Goal: Navigation & Orientation: Find specific page/section

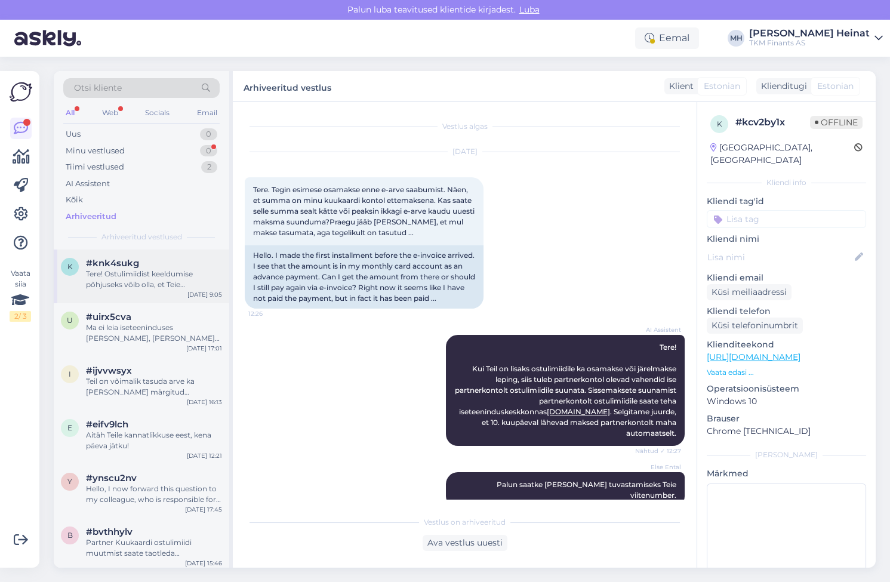
click at [143, 283] on div "Tere! Ostulimiidist keeldumise põhjuseks võib olla, et Teie krediidihinnang ost…" at bounding box center [154, 279] width 136 height 21
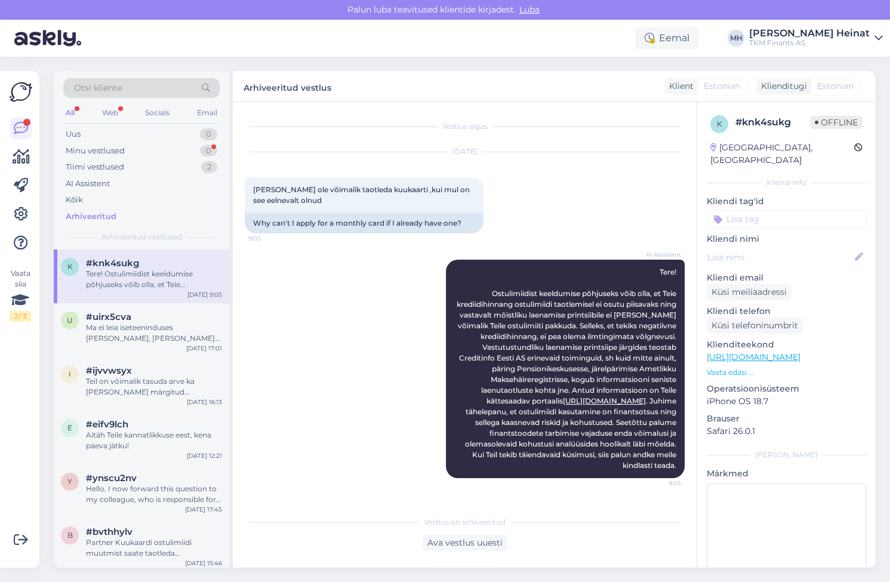
scroll to position [3, 0]
click at [160, 338] on div "Ma ei leia iseteeninduses [PERSON_NAME], [PERSON_NAME] saab plastikkaarti telli…" at bounding box center [154, 332] width 136 height 21
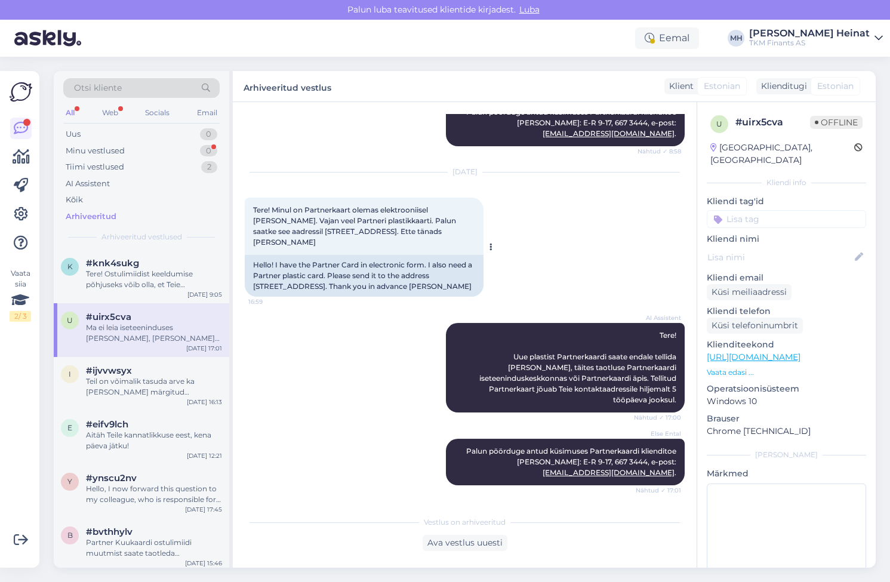
scroll to position [517, 0]
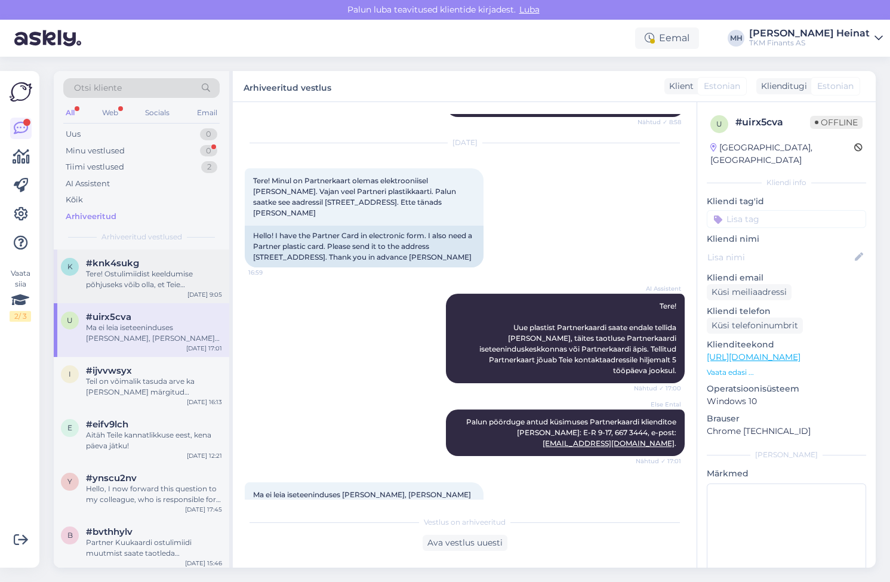
click at [147, 278] on div "Tere! Ostulimiidist keeldumise põhjuseks võib olla, et Teie krediidihinnang ost…" at bounding box center [154, 279] width 136 height 21
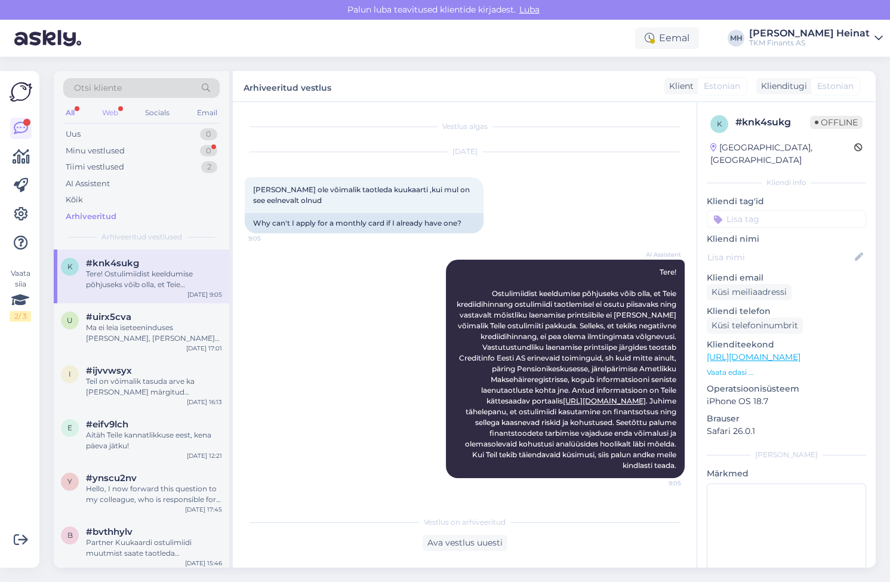
click at [107, 113] on div "Web" at bounding box center [110, 113] width 21 height 16
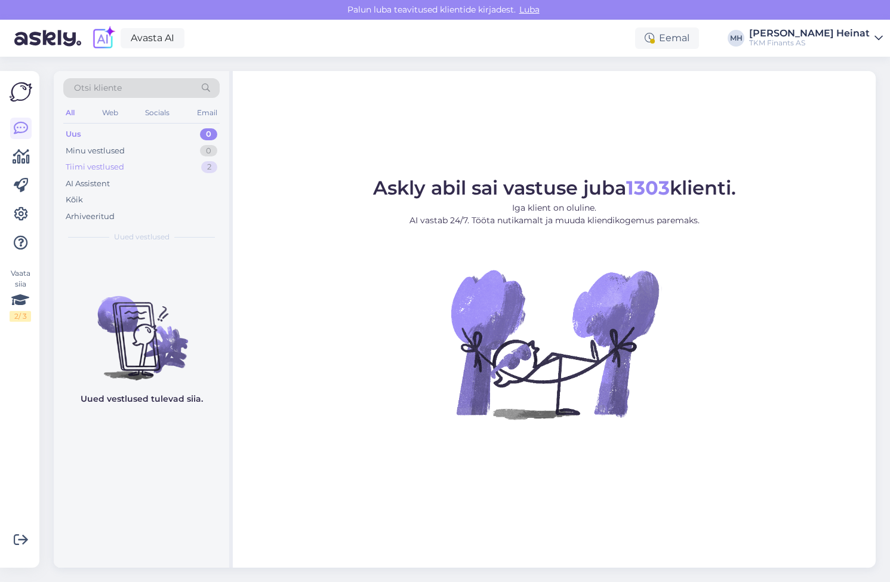
click at [97, 164] on div "Tiimi vestlused" at bounding box center [95, 167] width 58 height 12
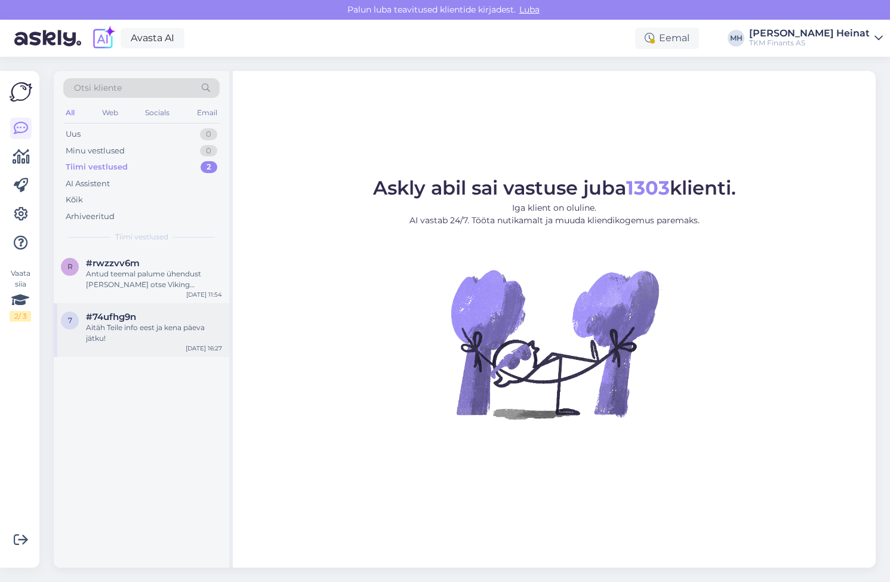
click at [128, 323] on div "Aitäh Teile info eest ja kena päeva jätku!" at bounding box center [154, 332] width 136 height 21
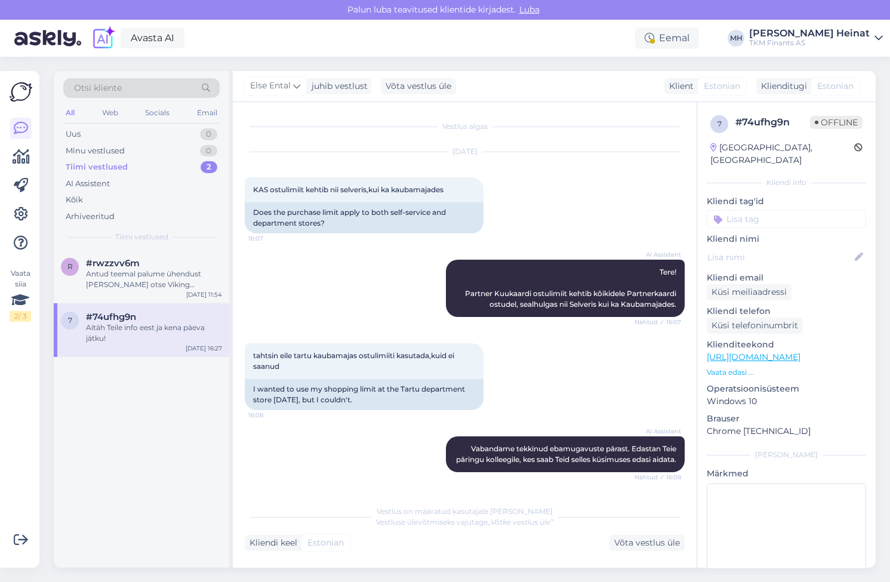
scroll to position [668, 0]
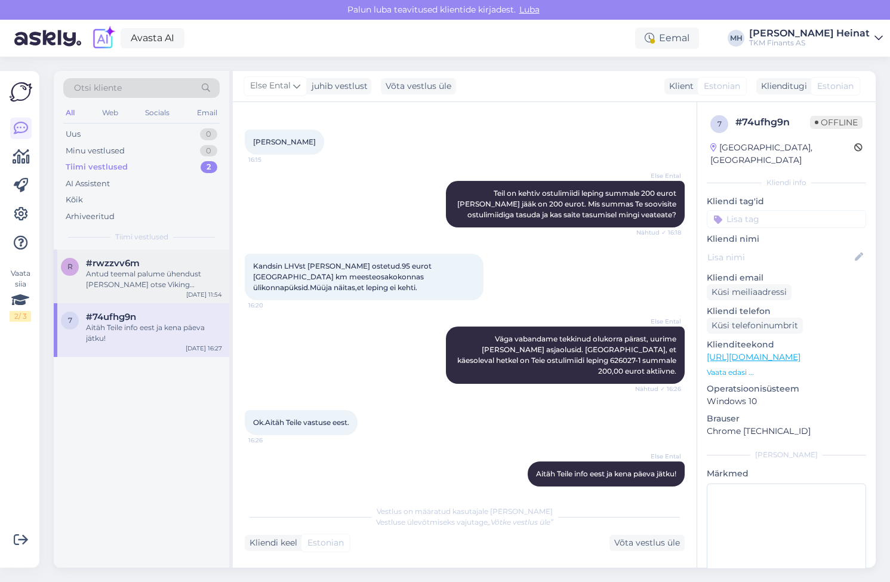
click at [128, 280] on div "Antud teemal palume ühendust [PERSON_NAME] otse Viking Motorsiga." at bounding box center [154, 279] width 136 height 21
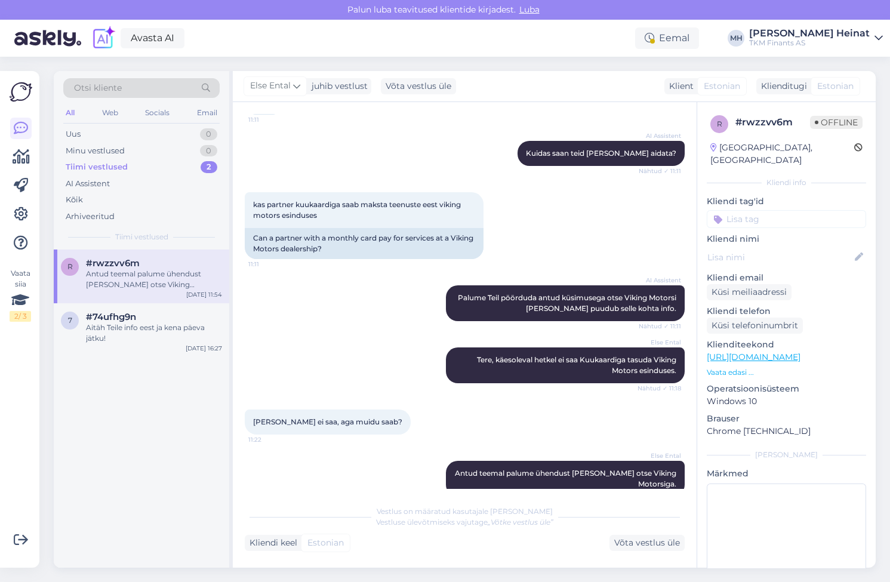
scroll to position [119, 0]
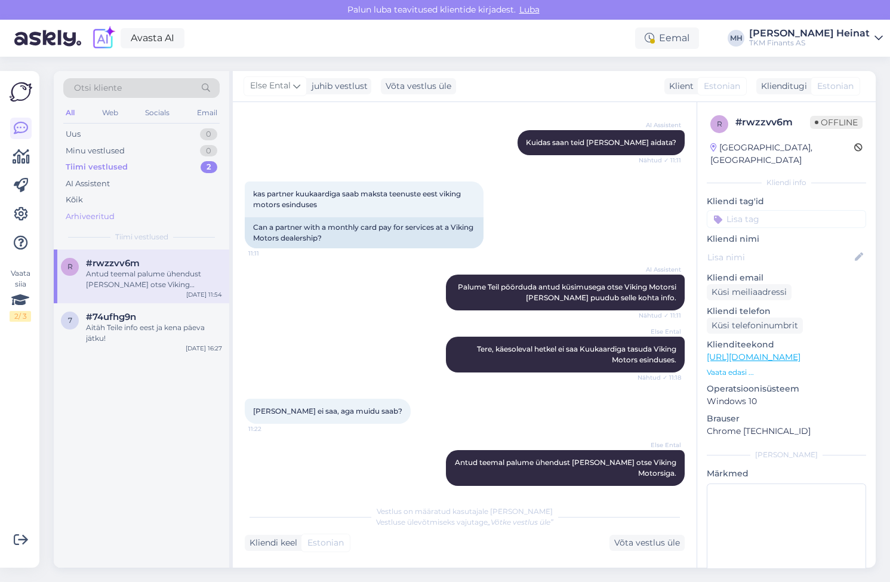
click at [110, 217] on div "Arhiveeritud" at bounding box center [90, 217] width 49 height 12
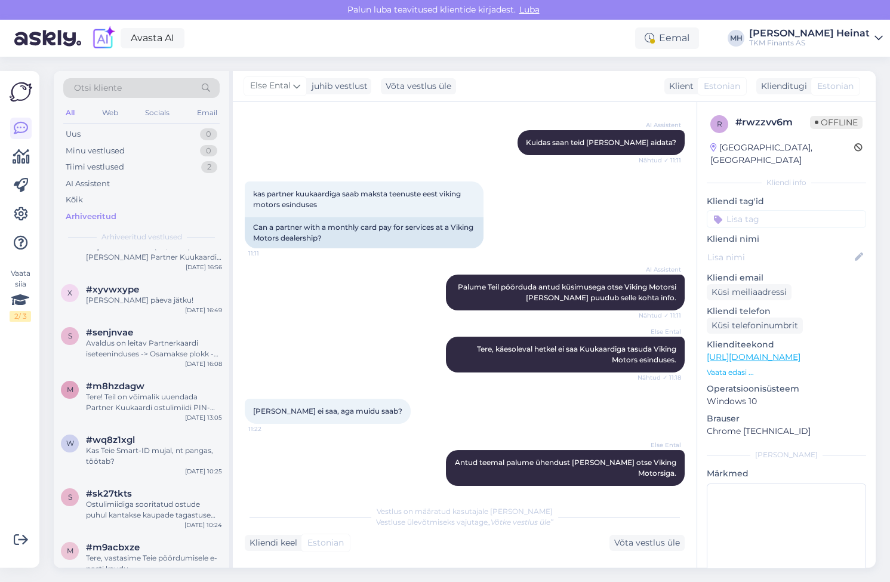
scroll to position [705, 0]
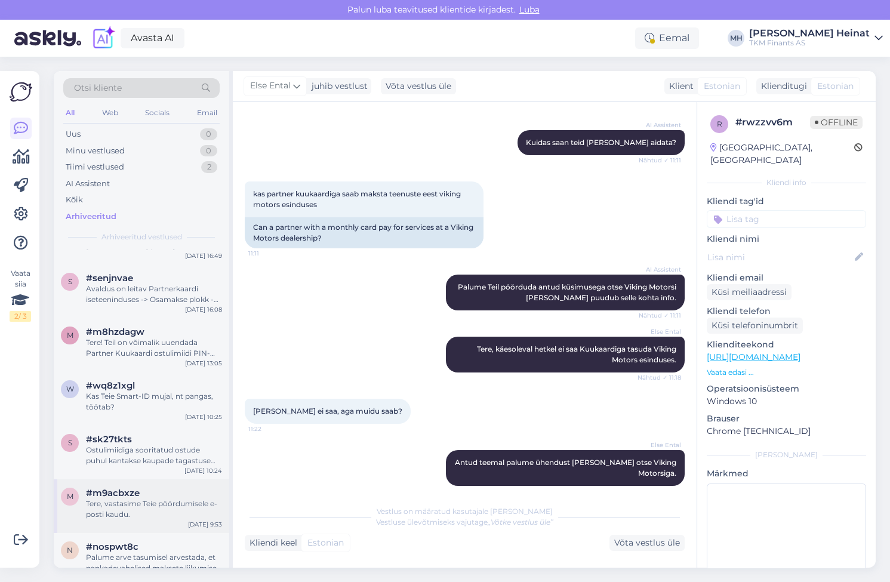
click at [143, 496] on div "#m9acbxze" at bounding box center [154, 493] width 136 height 11
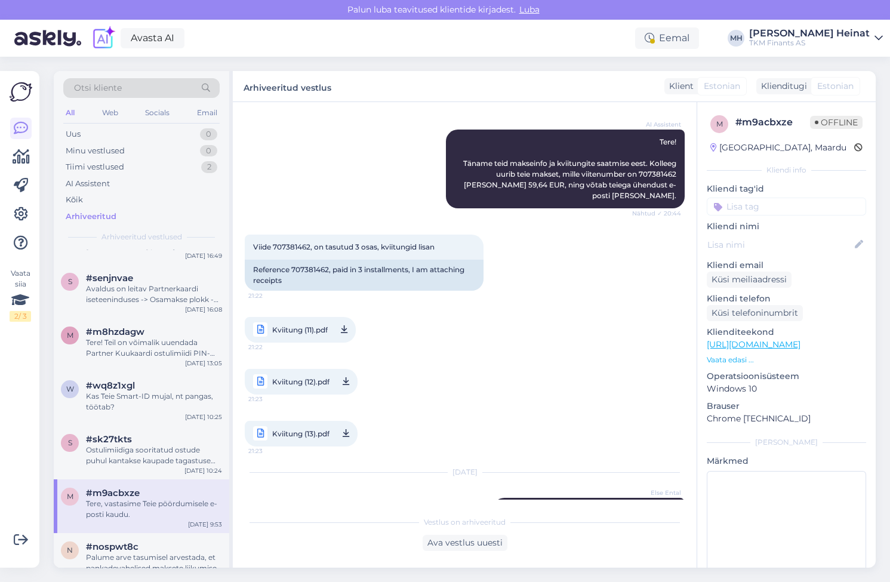
scroll to position [189, 0]
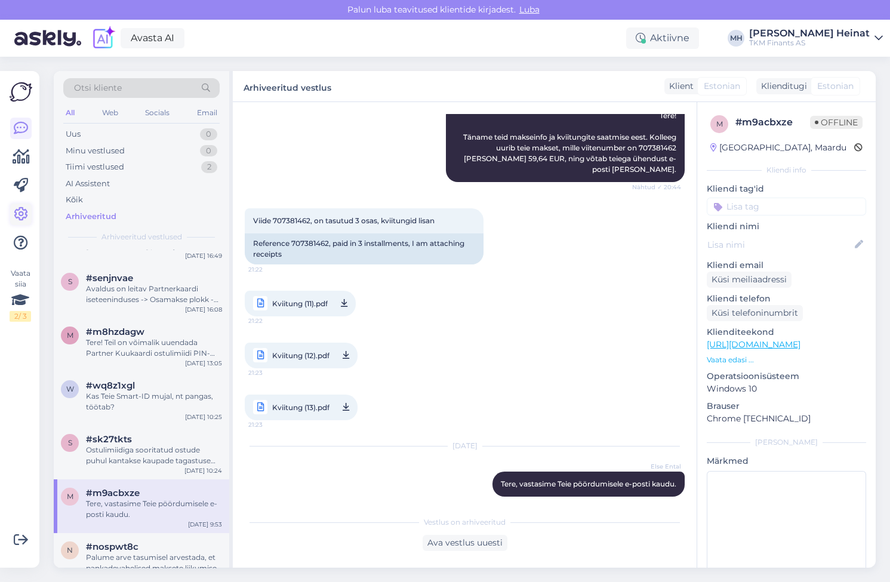
click at [22, 214] on icon at bounding box center [21, 214] width 14 height 14
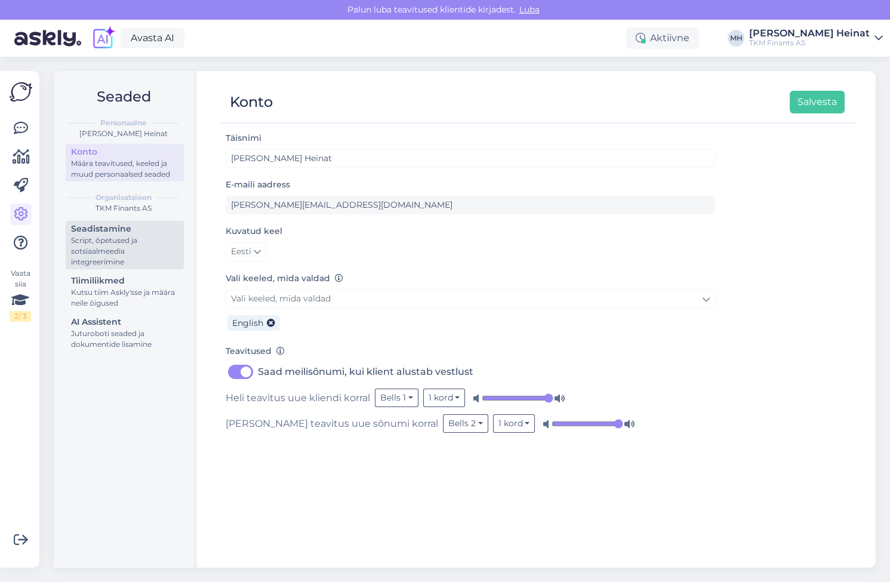
click at [98, 230] on div "Seadistamine" at bounding box center [124, 229] width 107 height 13
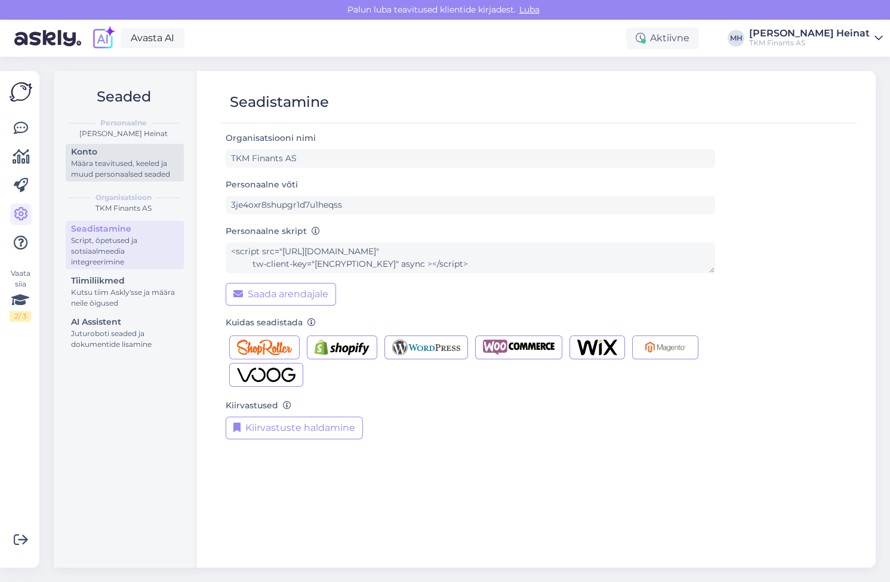
click at [101, 146] on div "Konto" at bounding box center [124, 152] width 107 height 13
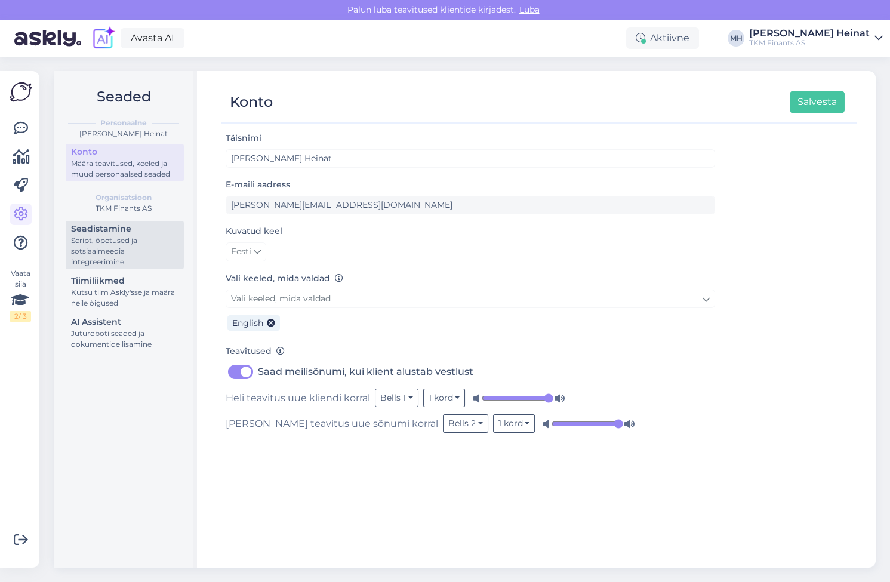
click at [100, 239] on div "Script, õpetused ja sotsiaalmeedia integreerimine" at bounding box center [124, 251] width 107 height 32
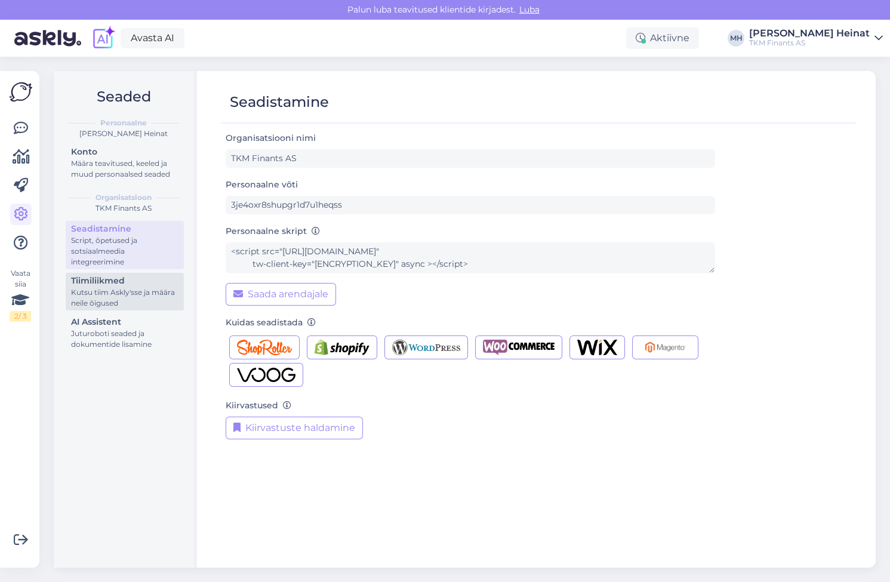
click at [93, 287] on div "Kutsu tiim Askly'sse ja määra neile õigused" at bounding box center [124, 297] width 107 height 21
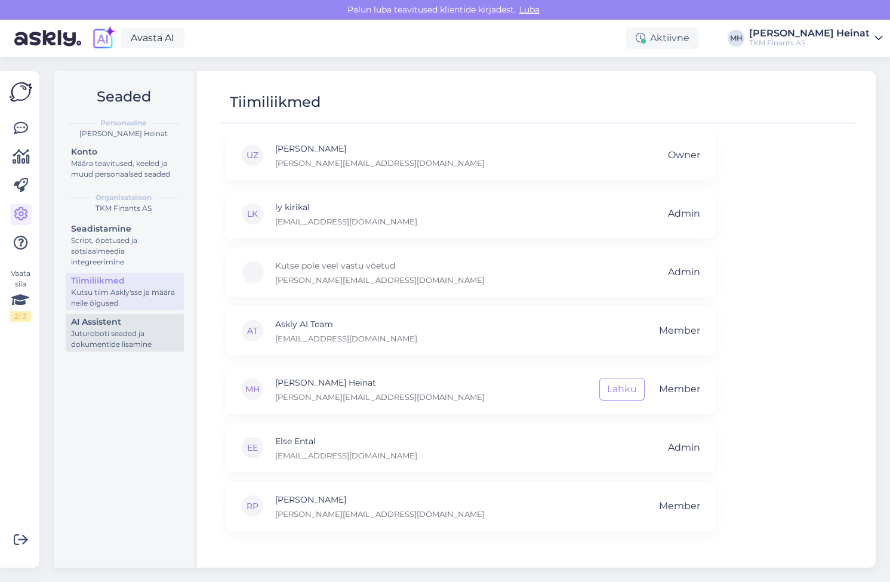
click at [110, 332] on div "Juturoboti seaded ja dokumentide lisamine" at bounding box center [124, 338] width 107 height 21
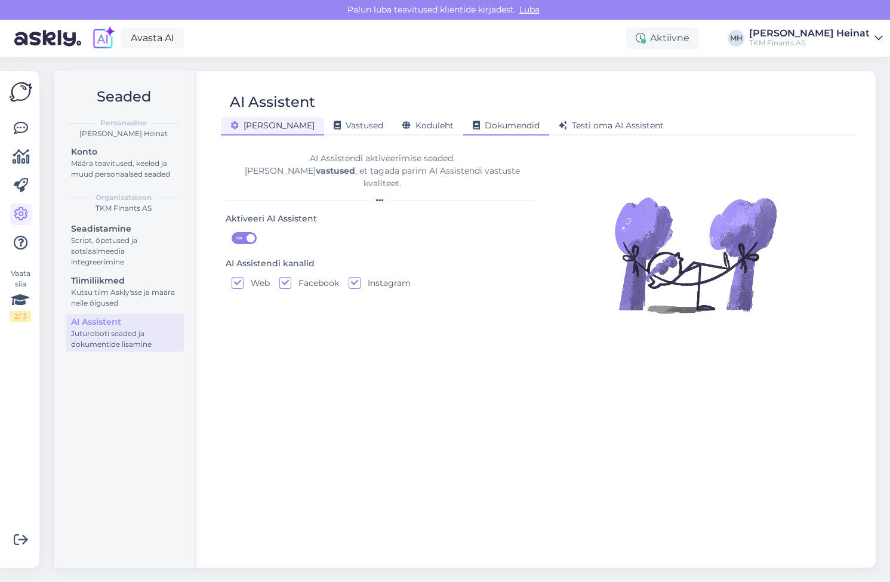
click at [473, 130] on span "Dokumendid" at bounding box center [506, 125] width 67 height 11
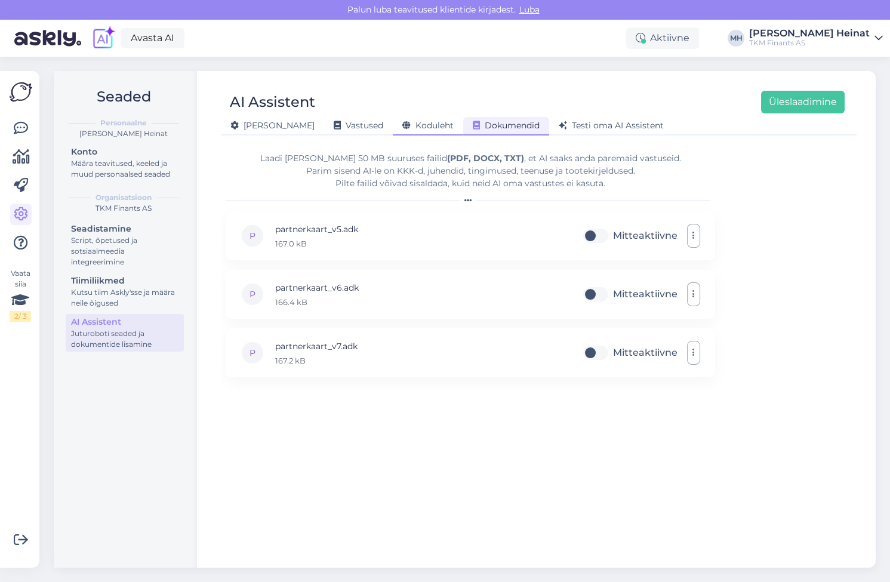
click at [402, 129] on span "Koduleht" at bounding box center [427, 125] width 51 height 11
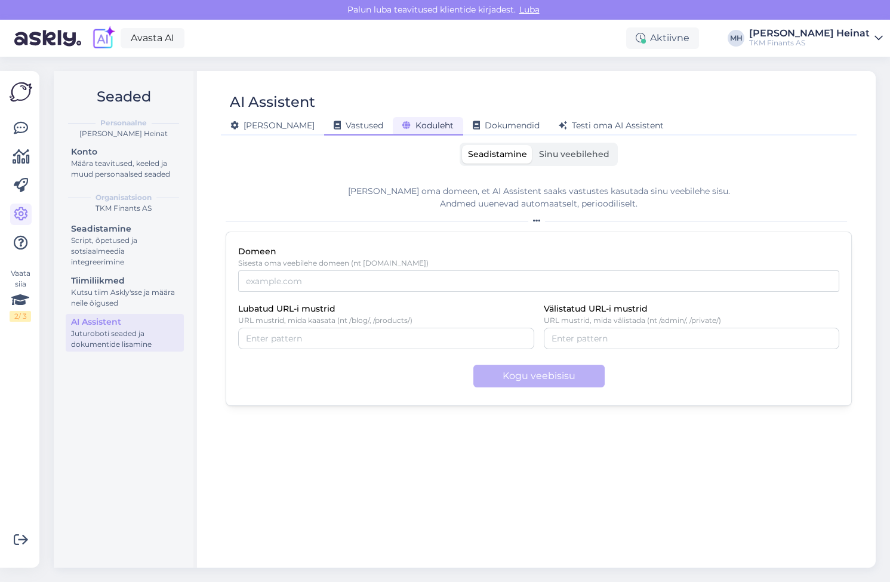
click at [334, 125] on span "Vastused" at bounding box center [359, 125] width 50 height 11
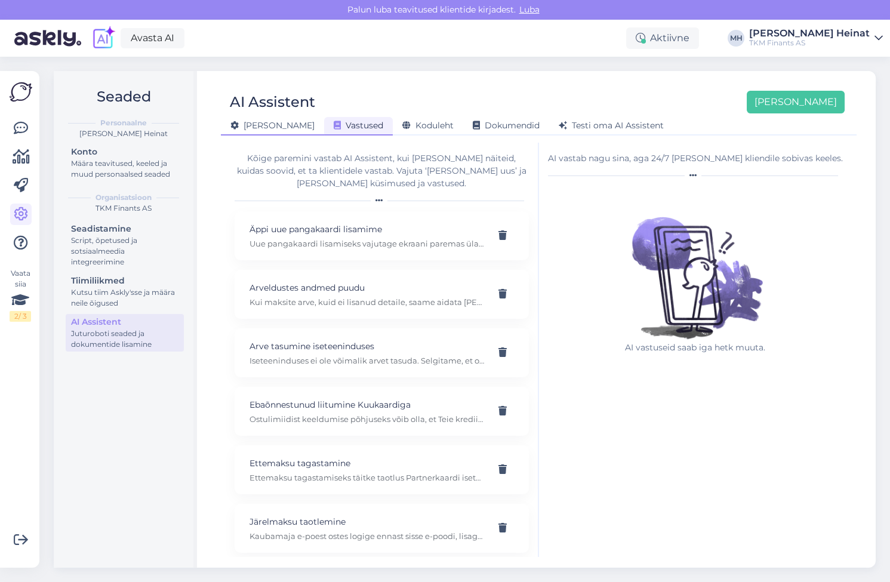
click at [256, 125] on span "[PERSON_NAME]" at bounding box center [272, 125] width 84 height 11
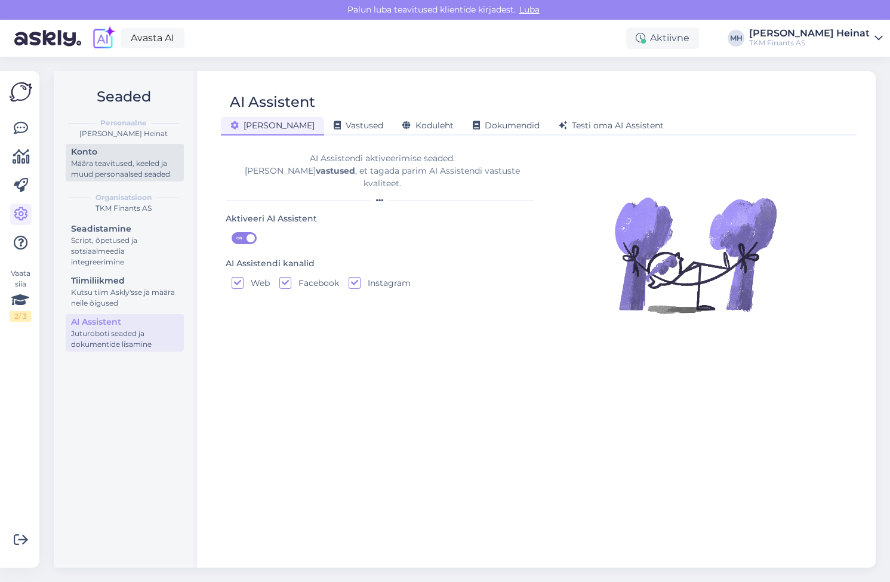
click at [105, 171] on div "Määra teavitused, keeled ja muud personaalsed seaded" at bounding box center [124, 168] width 107 height 21
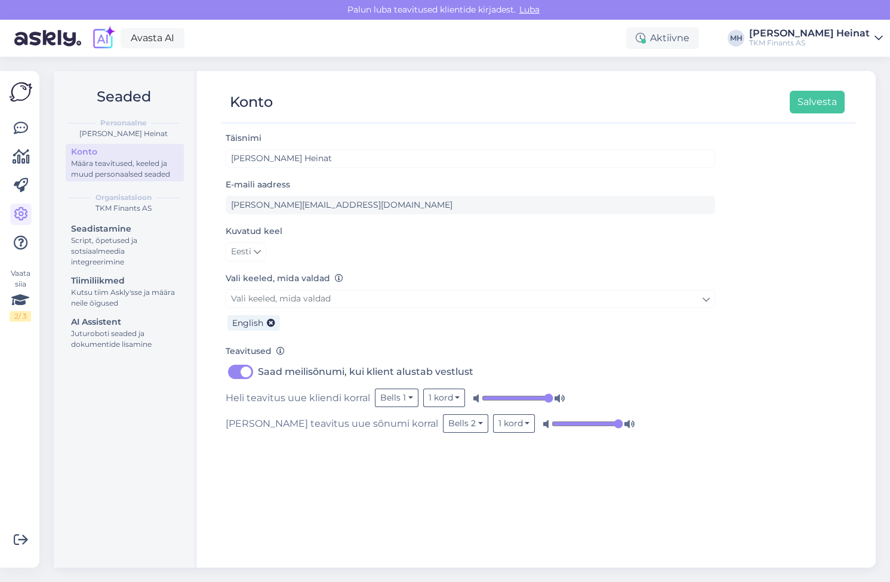
click at [7, 122] on div "Vaata siia 2 / 3 Võimalused Veendu, et Askly loob sulle väärtust. Sulge Ühenda …" at bounding box center [19, 319] width 39 height 497
click at [21, 129] on icon at bounding box center [21, 128] width 14 height 14
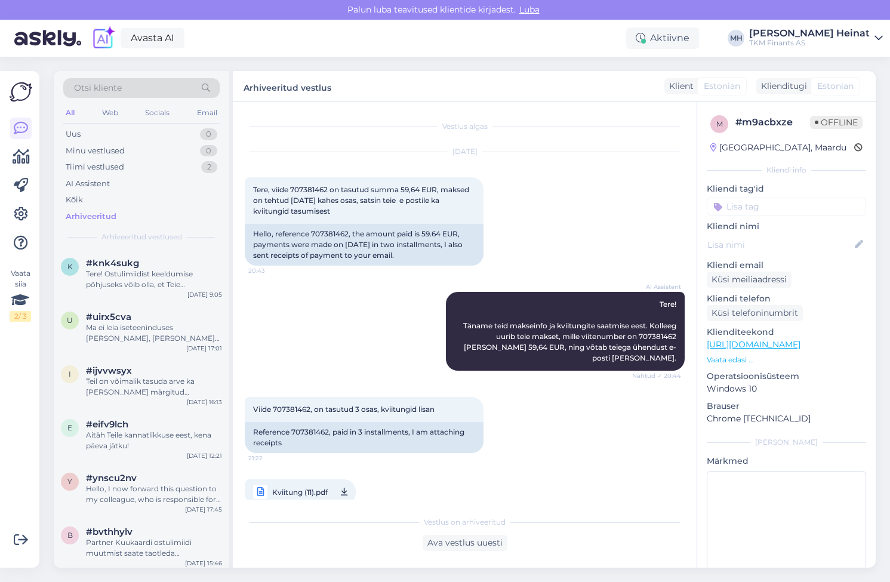
scroll to position [189, 0]
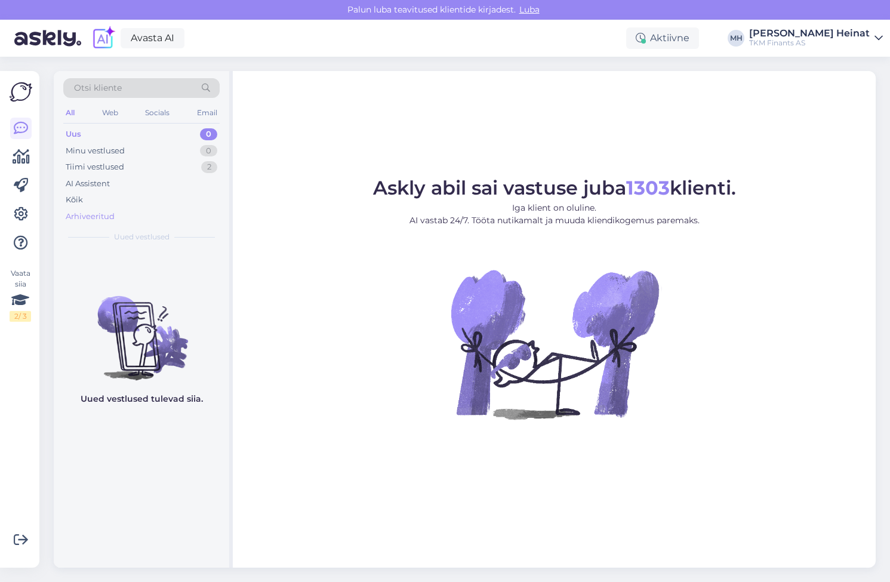
click at [101, 214] on div "Arhiveeritud" at bounding box center [90, 217] width 49 height 12
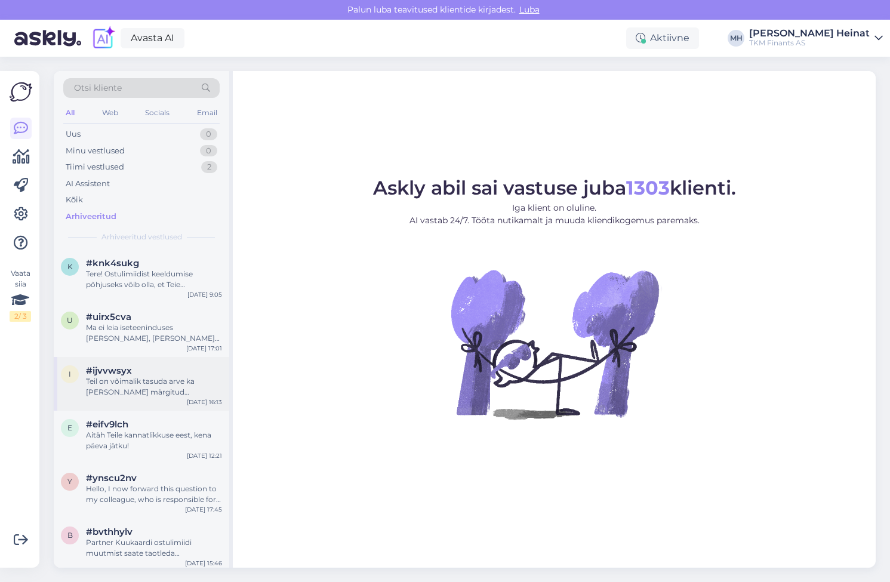
scroll to position [54, 0]
click at [116, 164] on div "Tiimi vestlused" at bounding box center [95, 167] width 58 height 12
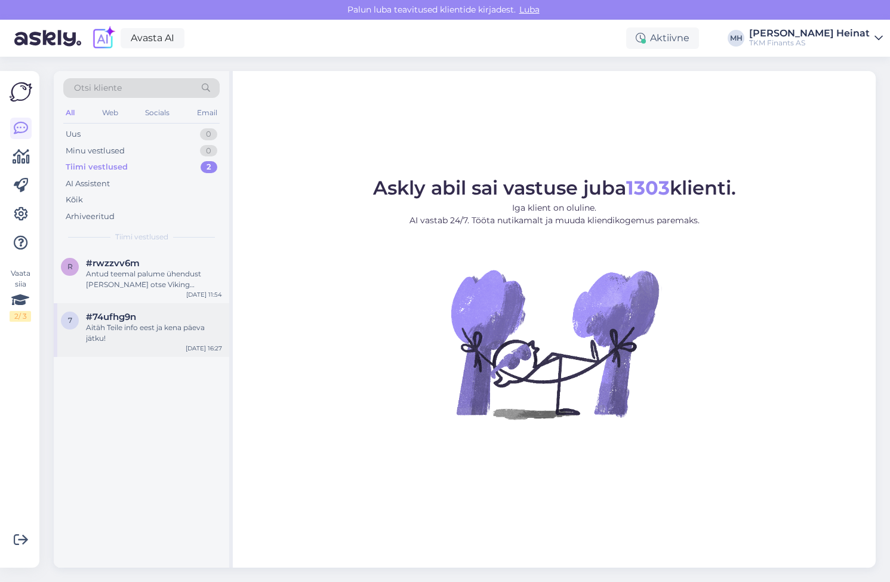
click at [163, 323] on div "Aitäh Teile info eest ja kena päeva jätku!" at bounding box center [154, 332] width 136 height 21
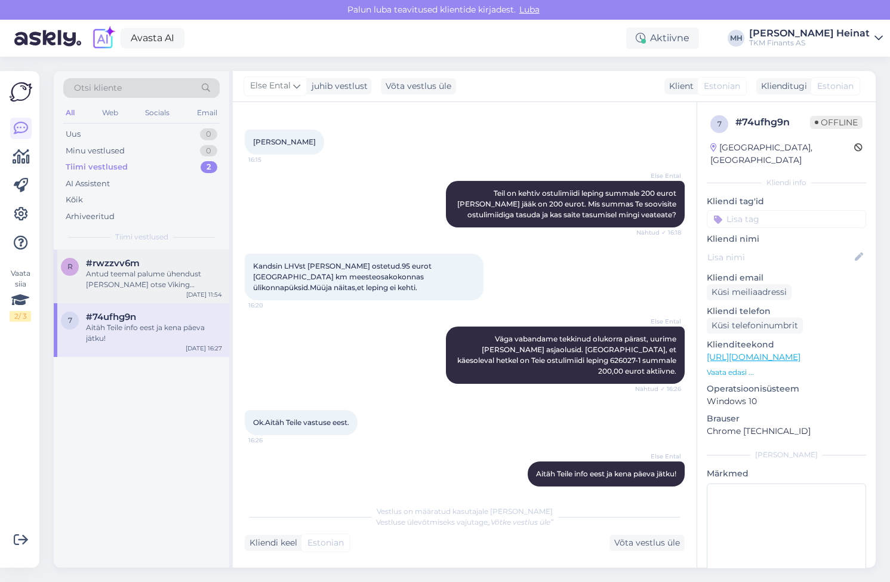
click at [156, 279] on div "Antud teemal palume ühendust võtta otse Viking Motorsiga." at bounding box center [154, 279] width 136 height 21
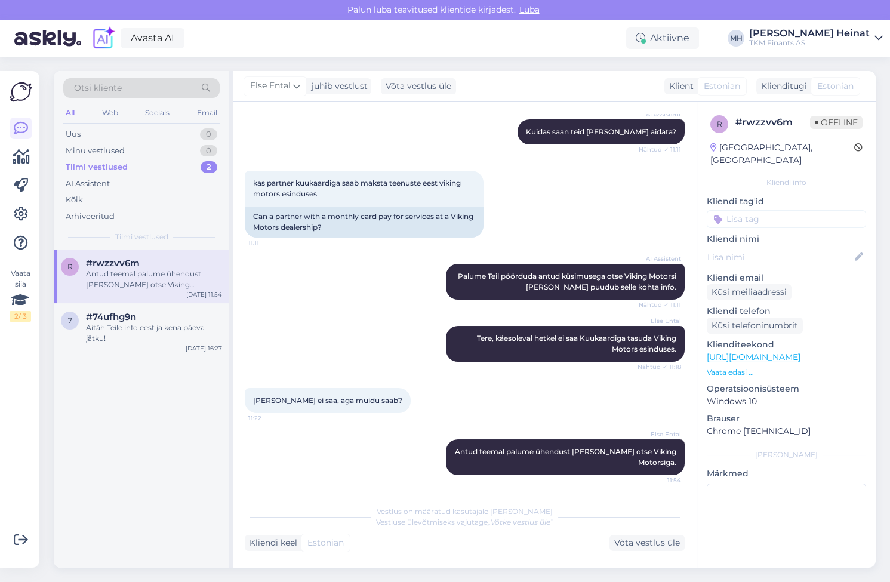
scroll to position [119, 0]
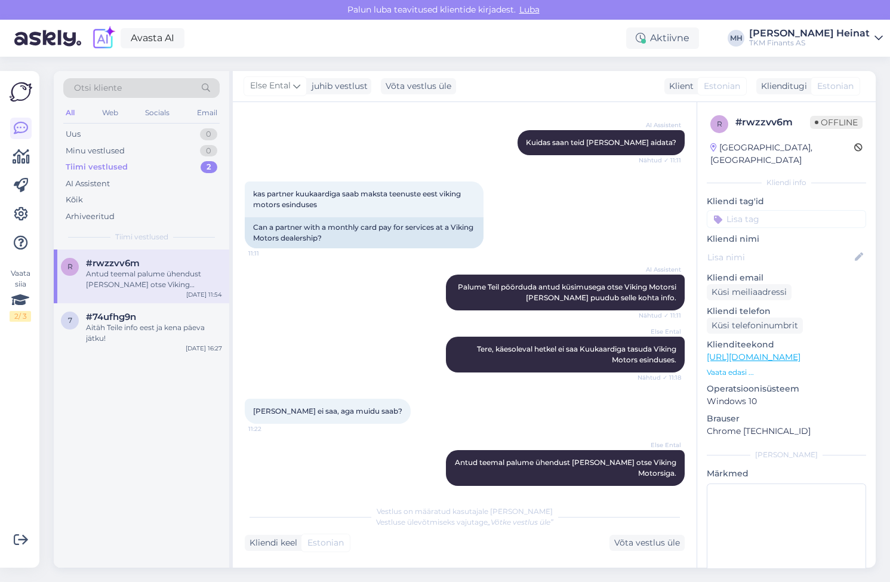
click at [374, 149] on div "AI Assistent Kuidas saan teid täna aidata? Nähtud ✓ 11:11" at bounding box center [465, 142] width 440 height 51
